Goal: Manage account settings

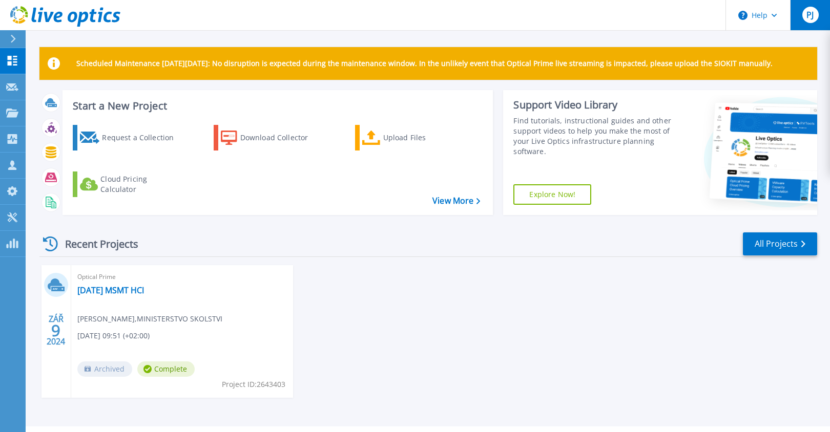
click at [814, 19] on div "PJ" at bounding box center [810, 15] width 16 height 16
click at [7, 213] on icon at bounding box center [12, 218] width 12 height 10
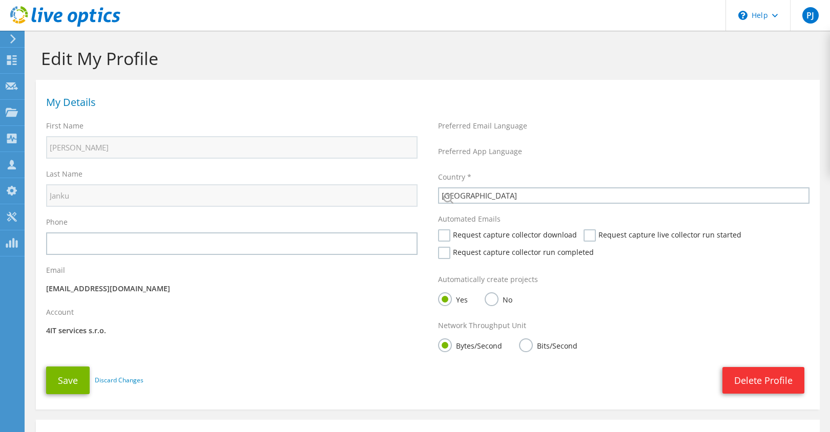
select select "55"
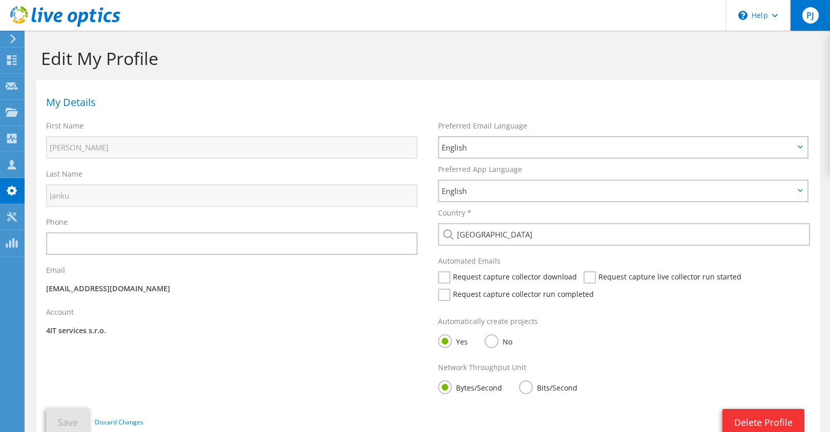
click at [814, 20] on span "PJ" at bounding box center [810, 15] width 16 height 16
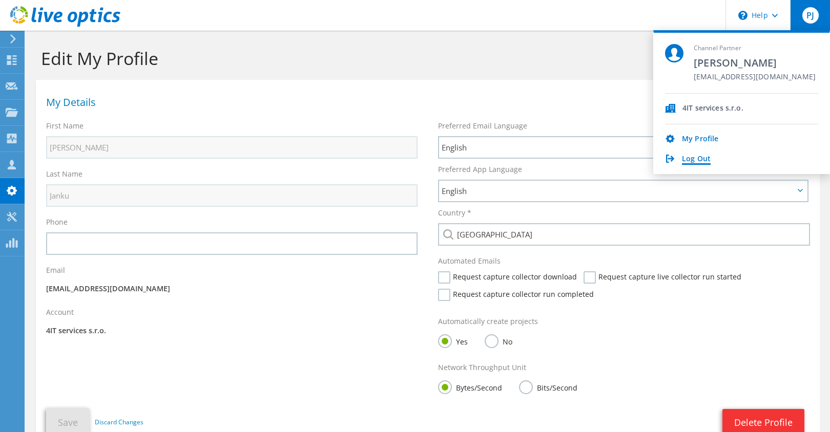
click at [704, 156] on link "Log Out" at bounding box center [696, 160] width 29 height 10
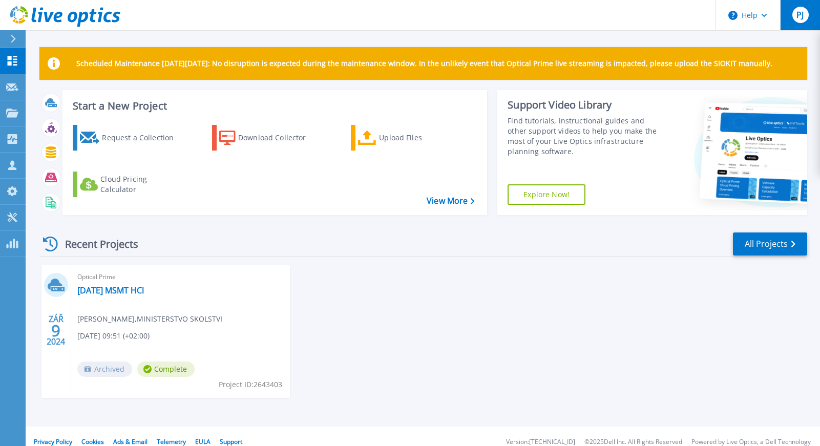
click at [798, 11] on span "PJ" at bounding box center [800, 15] width 7 height 8
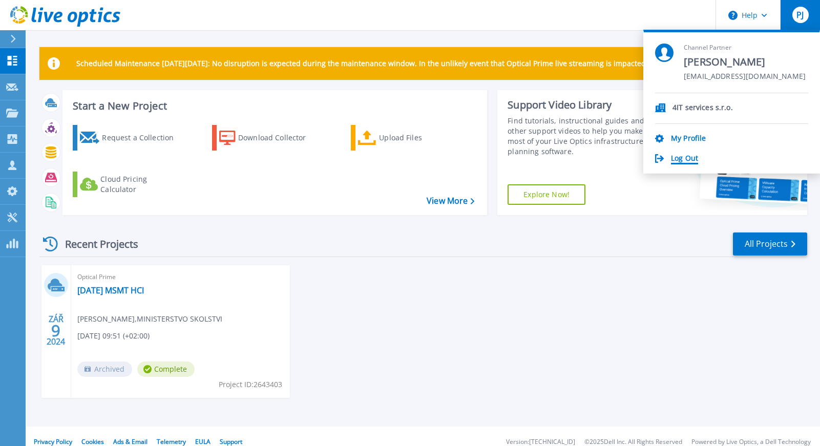
click at [687, 159] on link "Log Out" at bounding box center [684, 159] width 27 height 10
